Goal: Information Seeking & Learning: Learn about a topic

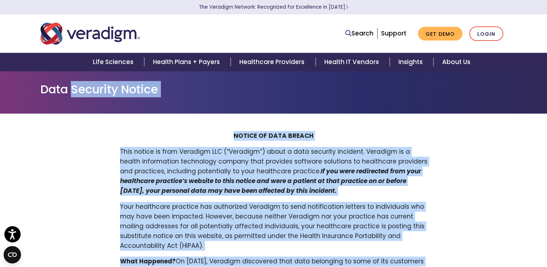
drag, startPoint x: 210, startPoint y: 147, endPoint x: 73, endPoint y: -17, distance: 213.9
click at [73, 0] on html "Accessibility Screen-Reader Guide, Feedback, and Issue Reporting | New window T…" at bounding box center [273, 133] width 547 height 267
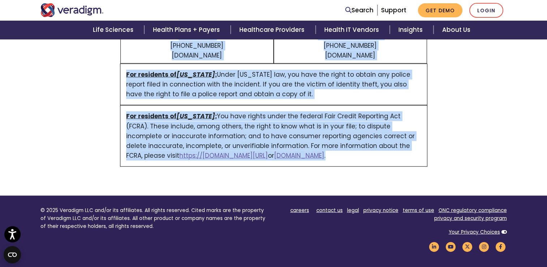
scroll to position [1671, 0]
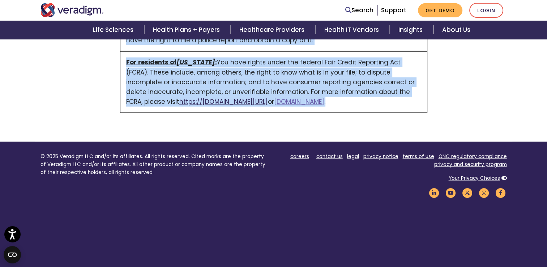
click at [195, 97] on span "https:// [DOMAIN_NAME][URL]" at bounding box center [223, 101] width 89 height 9
drag, startPoint x: 240, startPoint y: 98, endPoint x: 205, endPoint y: 86, distance: 36.9
click at [212, 76] on div "For residents of [US_STATE][DEMOGRAPHIC_DATA] : You have rights under the feder…" at bounding box center [273, 81] width 307 height 61
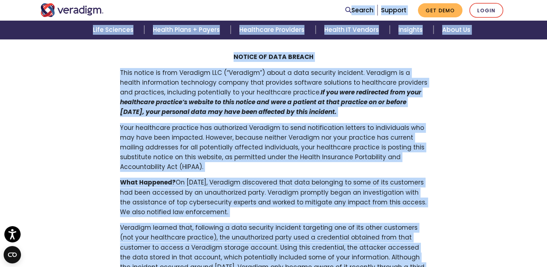
scroll to position [75, 0]
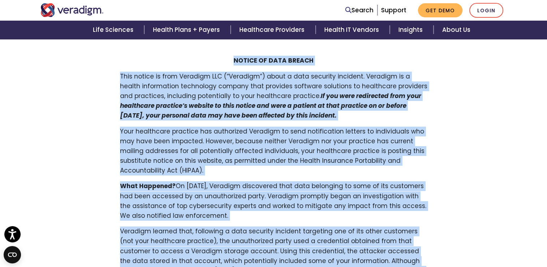
drag, startPoint x: 212, startPoint y: 76, endPoint x: 224, endPoint y: 62, distance: 18.2
drag, startPoint x: 224, startPoint y: 62, endPoint x: 259, endPoint y: 61, distance: 35.1
copy div "LOREMI DO SITA CONSEC Adip elitse do eius Temporin UTL (“Etdolore”) magna a eni…"
